Goal: Transaction & Acquisition: Purchase product/service

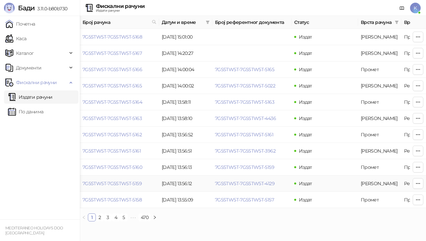
scroll to position [0, 253]
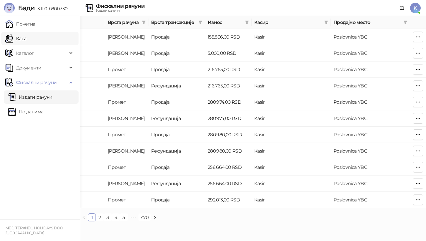
click at [24, 37] on link "Каса" at bounding box center [15, 38] width 21 height 13
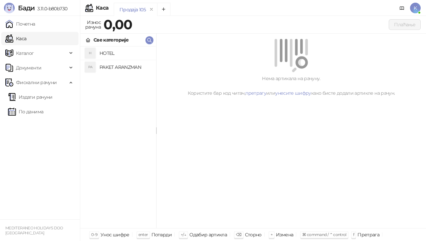
click at [110, 66] on h4 "PAKET ARANZMAN" at bounding box center [125, 67] width 51 height 11
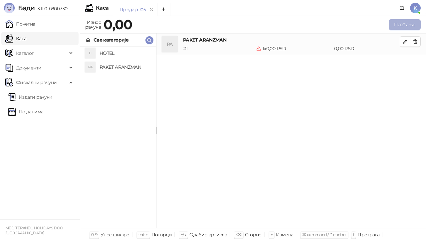
click at [401, 23] on button "Плаћање" at bounding box center [405, 24] width 32 height 11
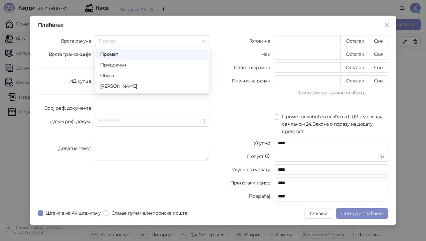
click at [141, 43] on span "Промет" at bounding box center [152, 41] width 106 height 10
click at [110, 88] on div "[PERSON_NAME]" at bounding box center [152, 86] width 104 height 7
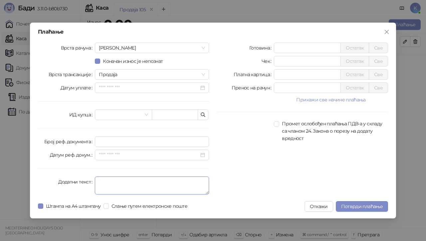
click at [105, 189] on textarea "Додатни текст" at bounding box center [152, 186] width 114 height 18
type textarea "*********"
drag, startPoint x: 285, startPoint y: 76, endPoint x: 164, endPoint y: 68, distance: 121.4
click at [175, 66] on div "Врста рачуна Аванс Коначан износ је непознат Врста трансакције Продаја Датум уп…" at bounding box center [213, 120] width 358 height 155
type input "*****"
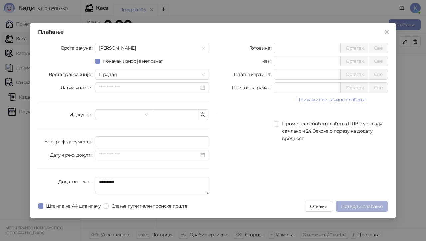
click at [354, 207] on span "Потврди плаћање" at bounding box center [362, 207] width 42 height 6
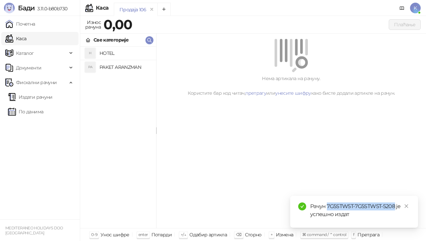
drag, startPoint x: 328, startPoint y: 207, endPoint x: 395, endPoint y: 206, distance: 67.9
click at [395, 206] on div "Рачун 7G5STW5T-7G5STW5T-5208 је успешно издат" at bounding box center [360, 211] width 100 height 16
copy div "7G5STW5T-7G5STW5T-5208"
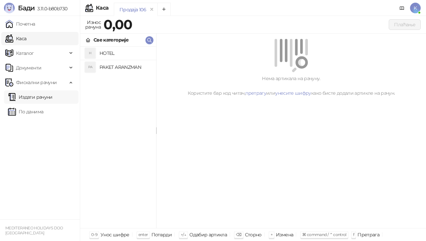
click at [39, 97] on link "Издати рачуни" at bounding box center [30, 97] width 45 height 13
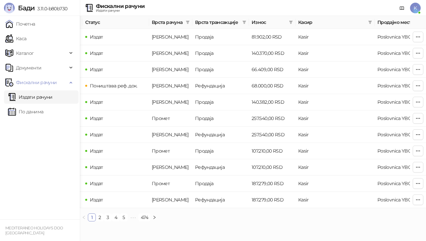
scroll to position [0, 253]
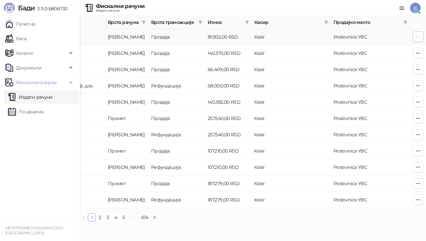
click at [417, 36] on icon "button" at bounding box center [417, 36] width 5 height 5
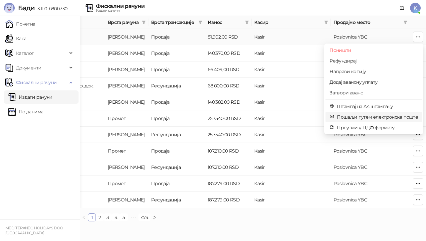
click at [374, 117] on span "Пошаљи путем електронске поште" at bounding box center [377, 117] width 81 height 7
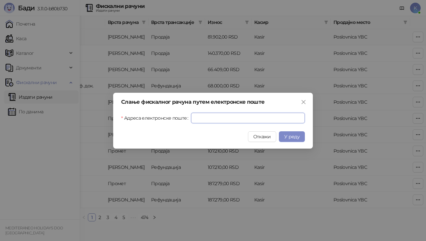
click at [228, 120] on input "Адреса електронске поште" at bounding box center [248, 118] width 114 height 11
paste input "**********"
type input "**********"
click at [288, 135] on span "У реду" at bounding box center [291, 137] width 15 height 6
